Goal: Find specific page/section: Find specific page/section

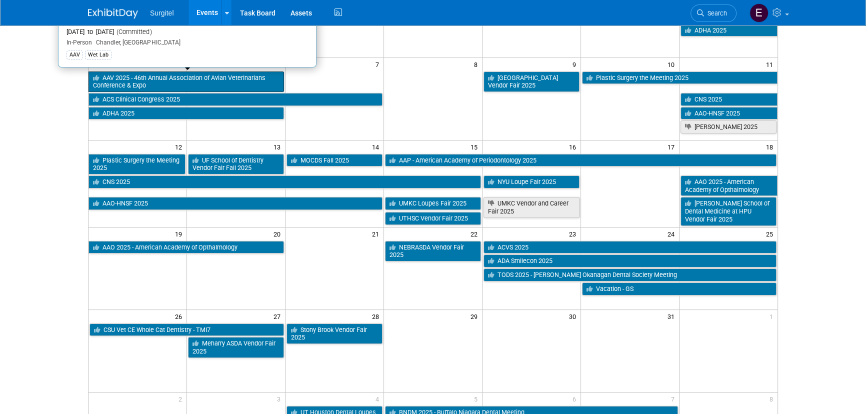
click at [157, 86] on link "AAV 2025 - 46th Annual Association of Avian Veterinarians Conference & Expo" at bounding box center [185, 81] width 195 height 20
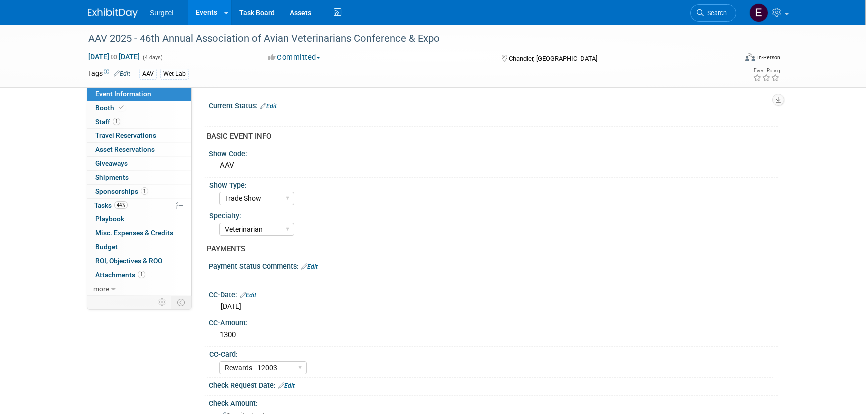
select select "Trade Show"
select select "Veterinarian"
select select "Rewards - 12003"
select select "No"
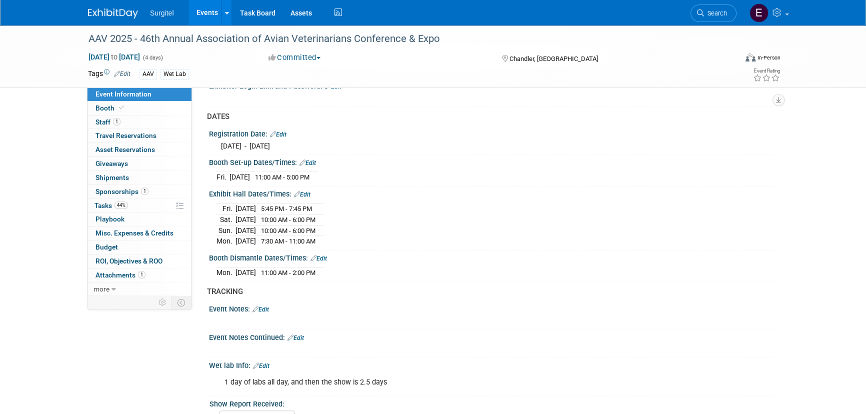
scroll to position [545, 0]
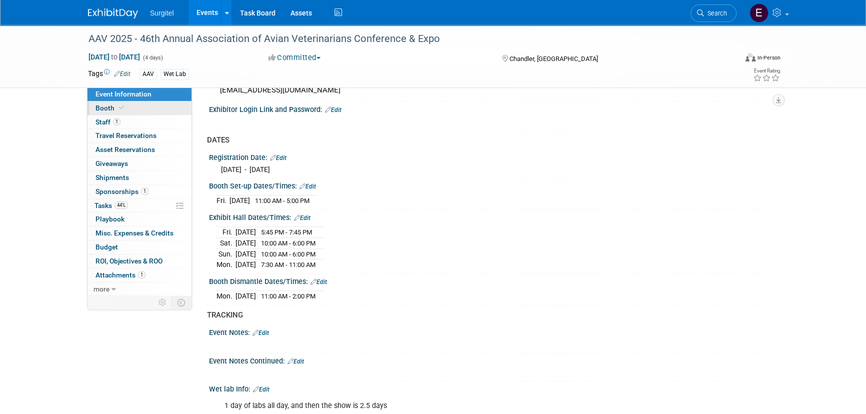
click at [135, 106] on link "Booth" at bounding box center [139, 107] width 104 height 13
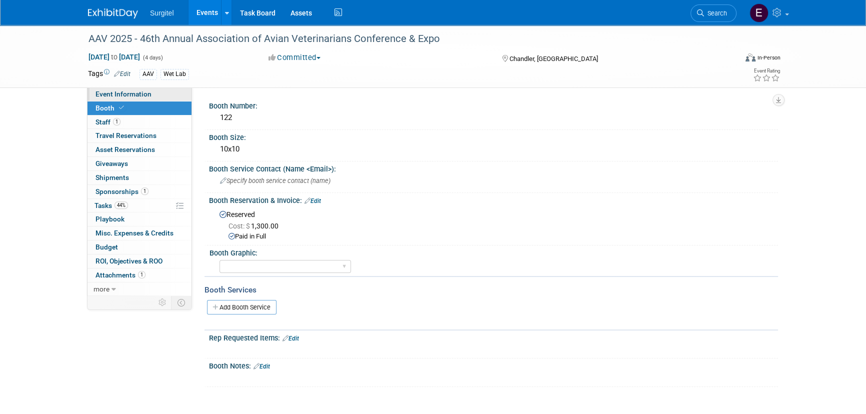
click at [104, 96] on span "Event Information" at bounding box center [123, 94] width 56 height 8
select select "Trade Show"
select select "Veterinarian"
select select "Rewards - 12003"
select select "No"
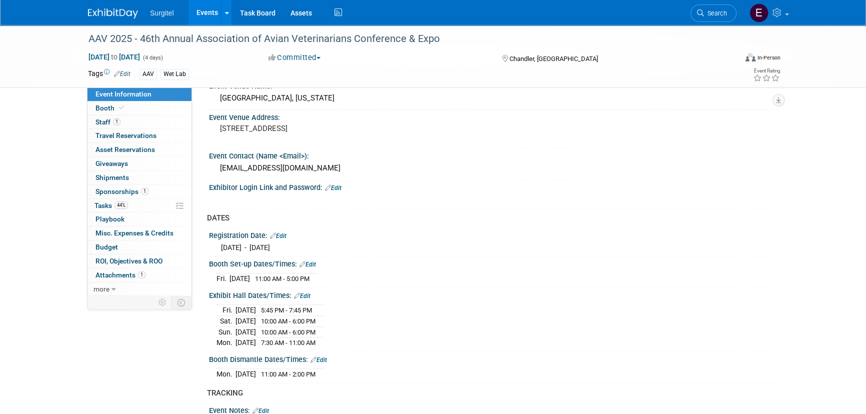
scroll to position [409, 0]
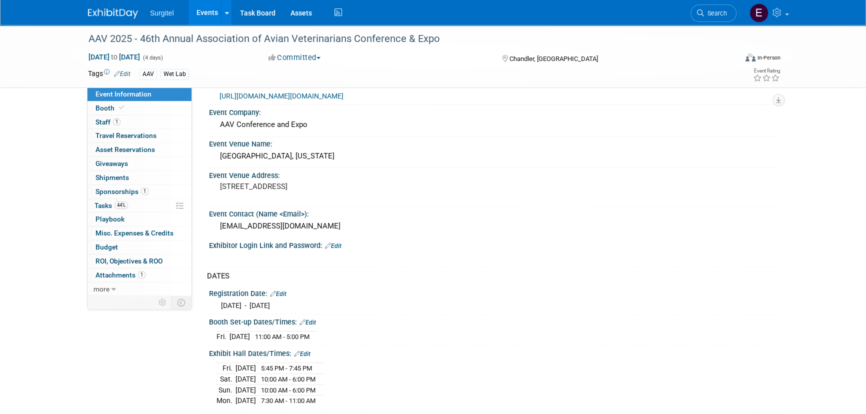
click at [199, 6] on link "Events" at bounding box center [206, 12] width 36 height 25
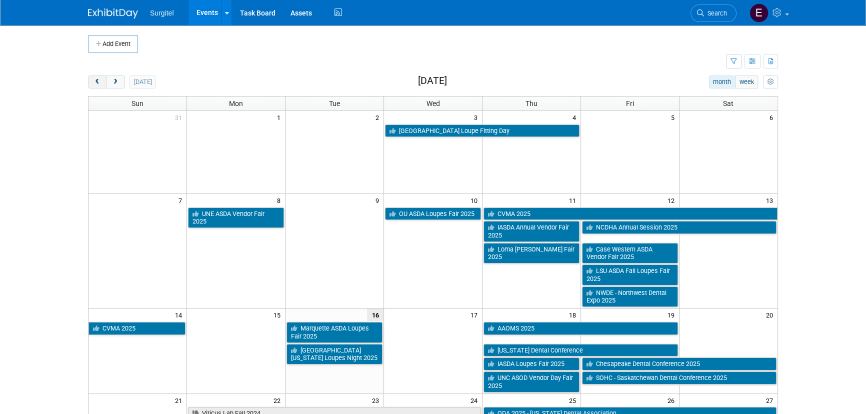
click at [94, 81] on span "prev" at bounding box center [96, 82] width 7 height 6
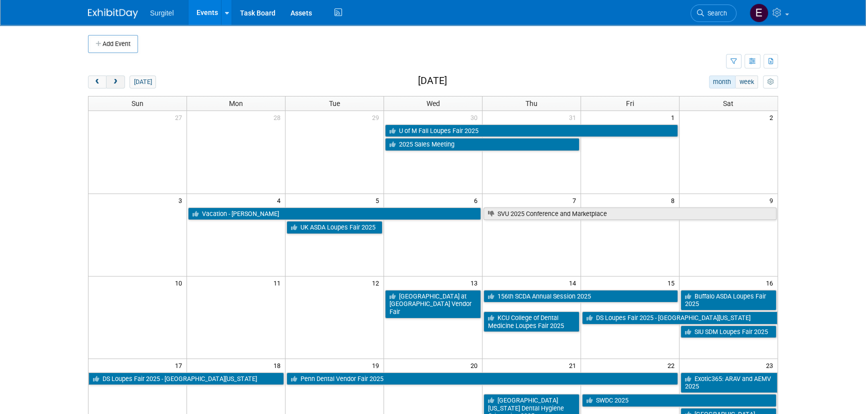
click at [119, 76] on button "next" at bounding box center [115, 81] width 18 height 13
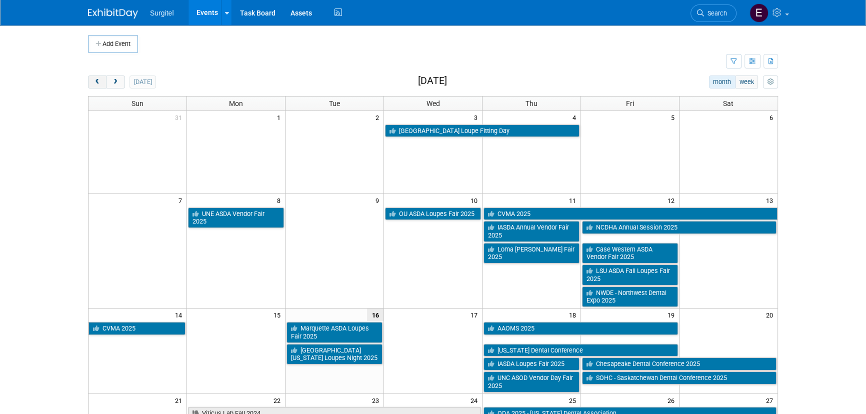
click at [95, 85] on button "prev" at bounding box center [97, 81] width 18 height 13
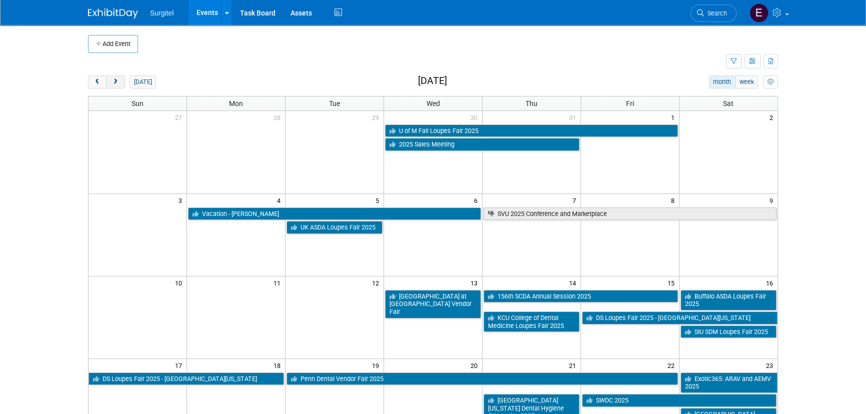
click at [119, 79] on button "next" at bounding box center [115, 81] width 18 height 13
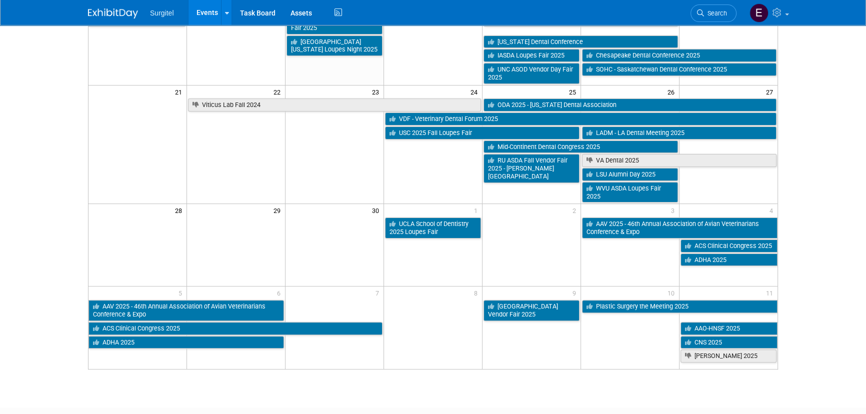
scroll to position [318, 0]
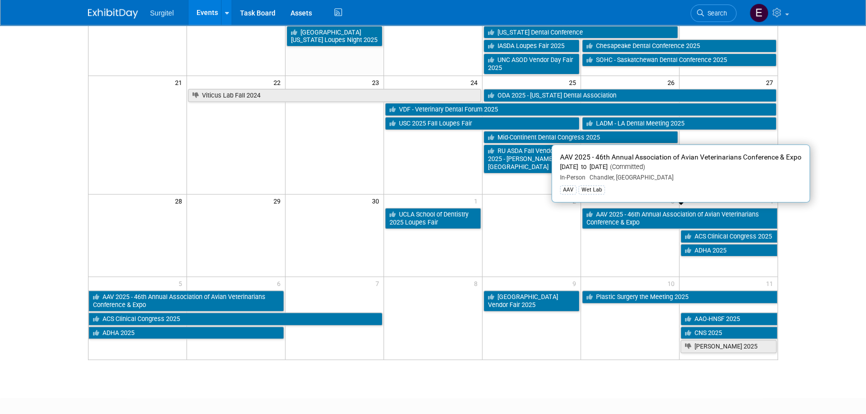
click at [621, 214] on link "AAV 2025 - 46th Annual Association of Avian Veterinarians Conference & Expo" at bounding box center [679, 218] width 195 height 20
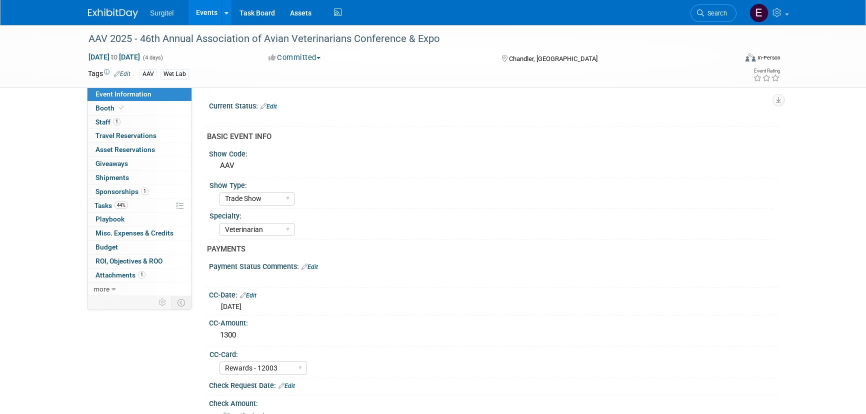
select select "Trade Show"
select select "Veterinarian"
select select "Rewards - 12003"
select select "No"
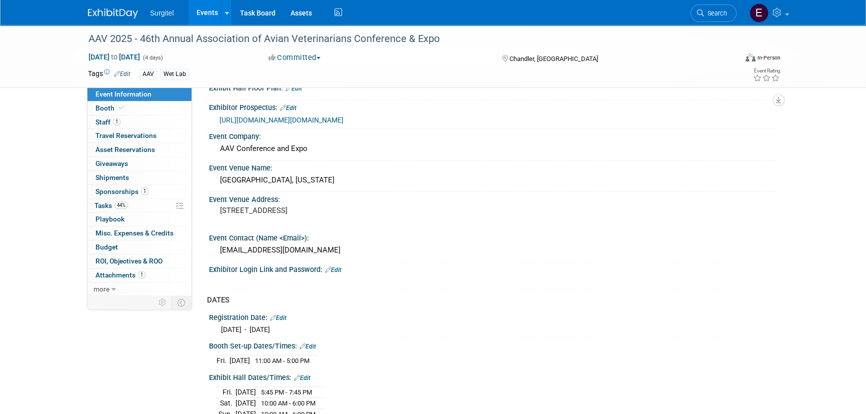
scroll to position [363, 0]
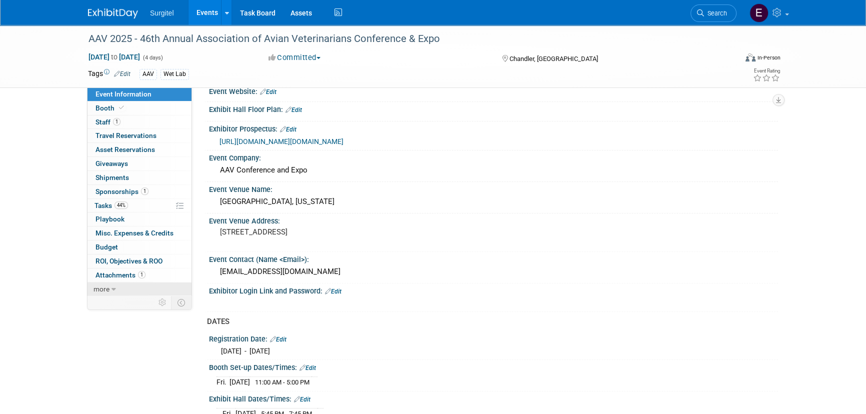
click at [123, 288] on link "more" at bounding box center [139, 288] width 104 height 13
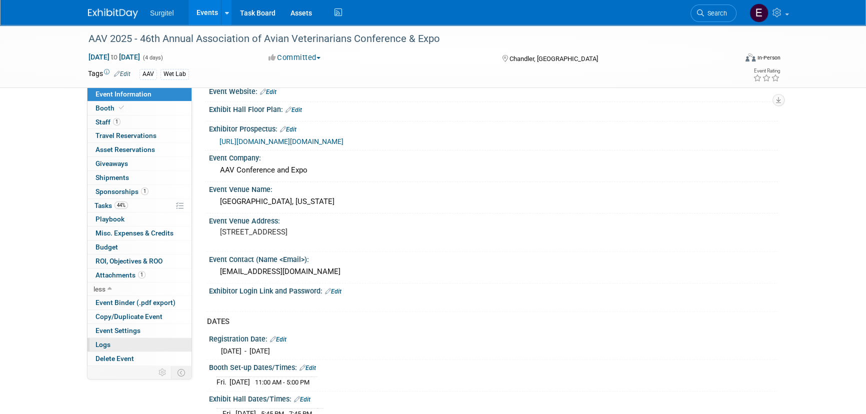
click at [119, 338] on link "Logs" at bounding box center [139, 344] width 104 height 13
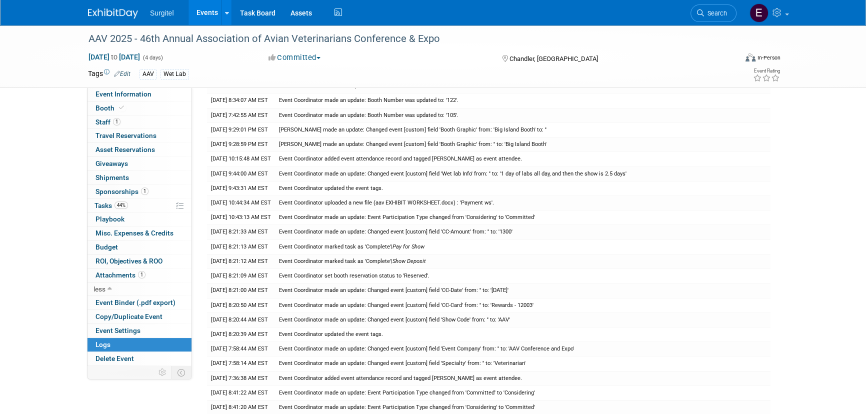
scroll to position [45, 0]
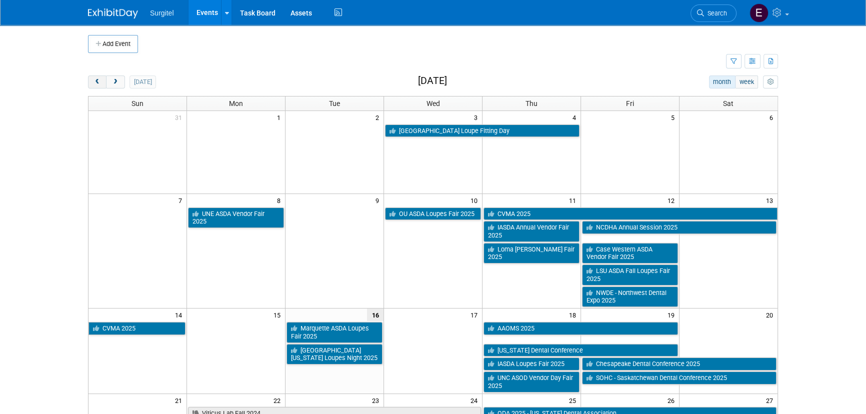
click at [103, 82] on button "prev" at bounding box center [97, 81] width 18 height 13
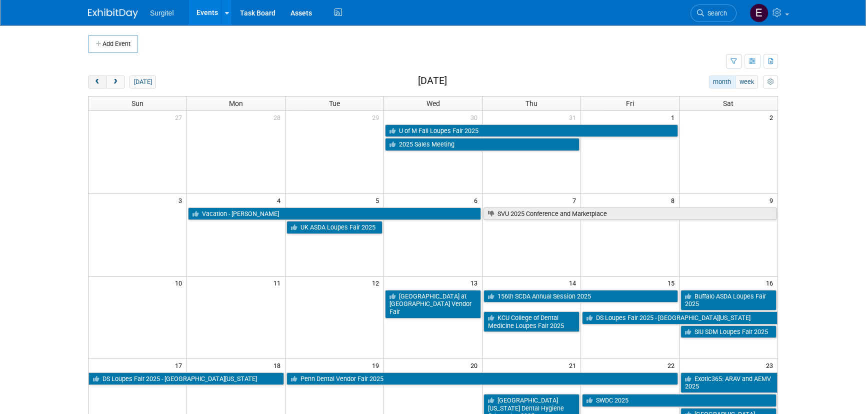
click at [103, 82] on button "prev" at bounding box center [97, 81] width 18 height 13
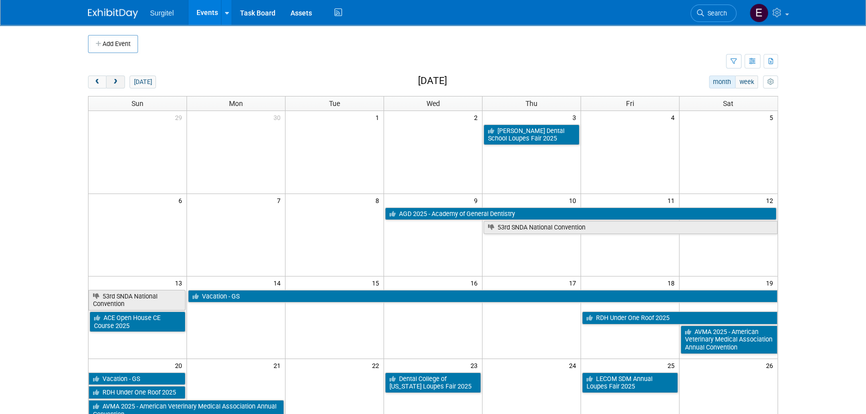
click at [113, 82] on span "next" at bounding box center [114, 82] width 7 height 6
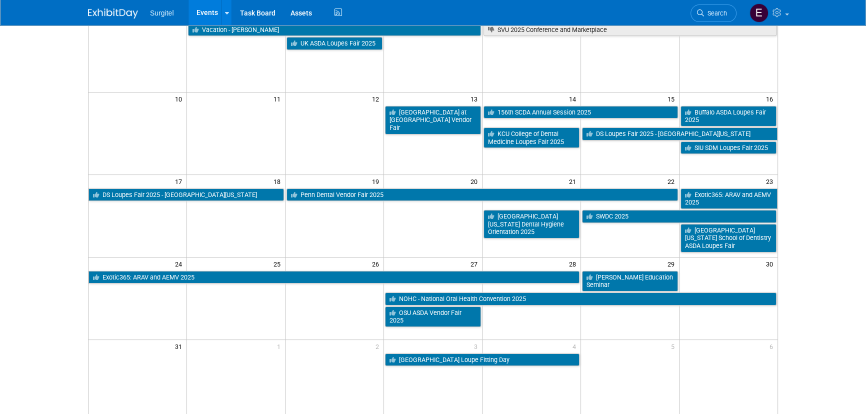
scroll to position [181, 0]
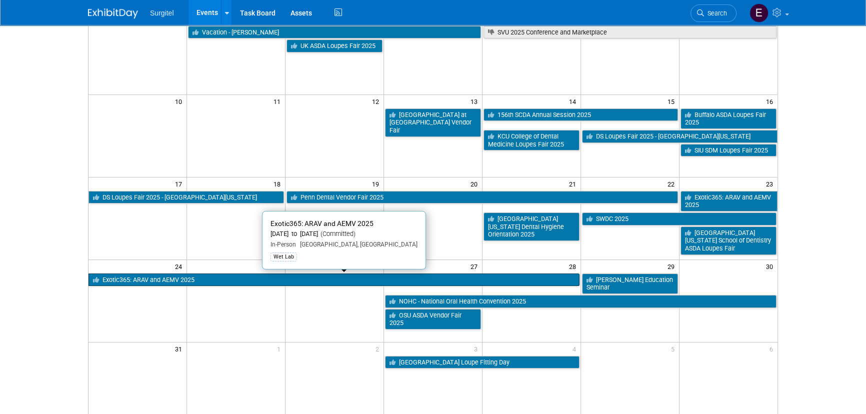
click at [410, 278] on link "Exotic365: ARAV and AEMV 2025" at bounding box center [333, 279] width 491 height 13
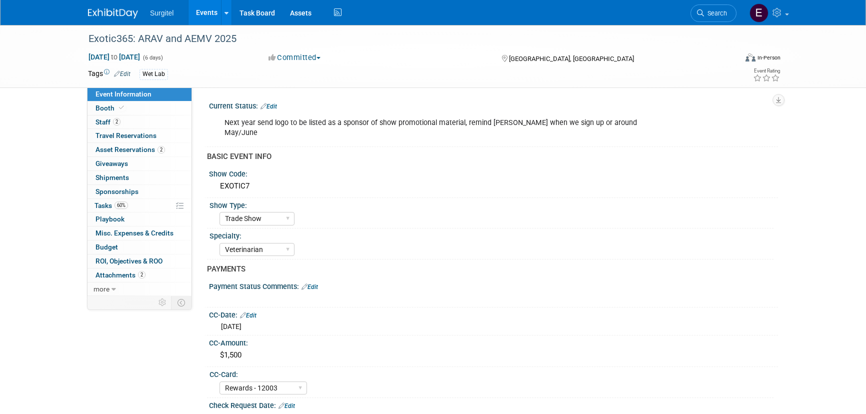
select select "Trade Show"
select select "Veterinarian"
select select "Rewards - 12003"
select select "No"
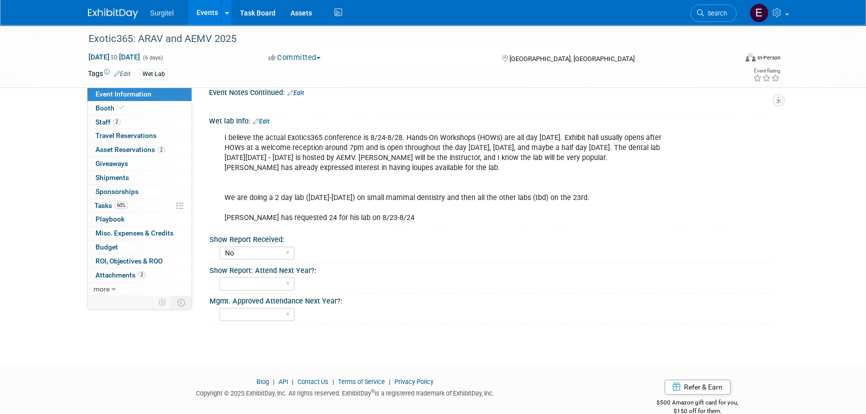
scroll to position [772, 0]
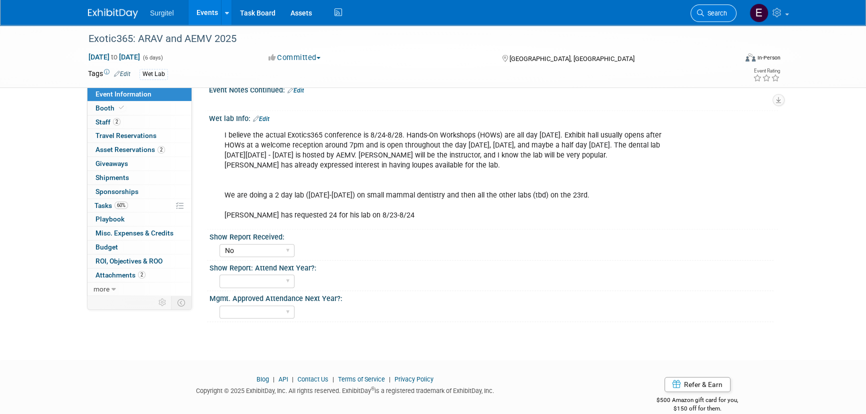
click at [715, 10] on span "Search" at bounding box center [715, 12] width 23 height 7
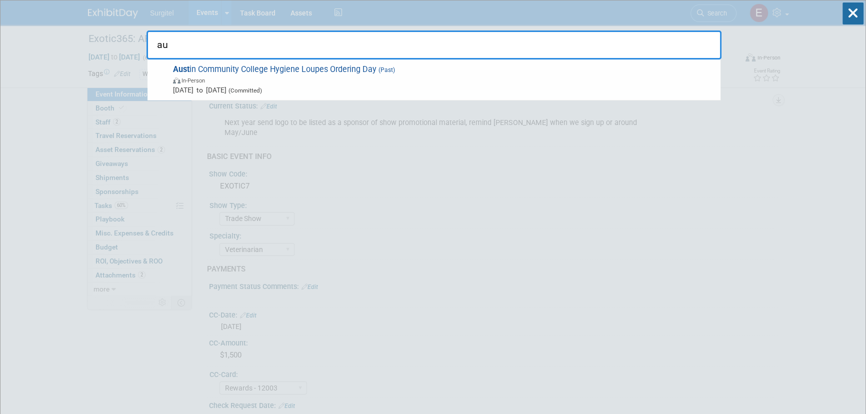
type input "a"
